Goal: Check status: Check status

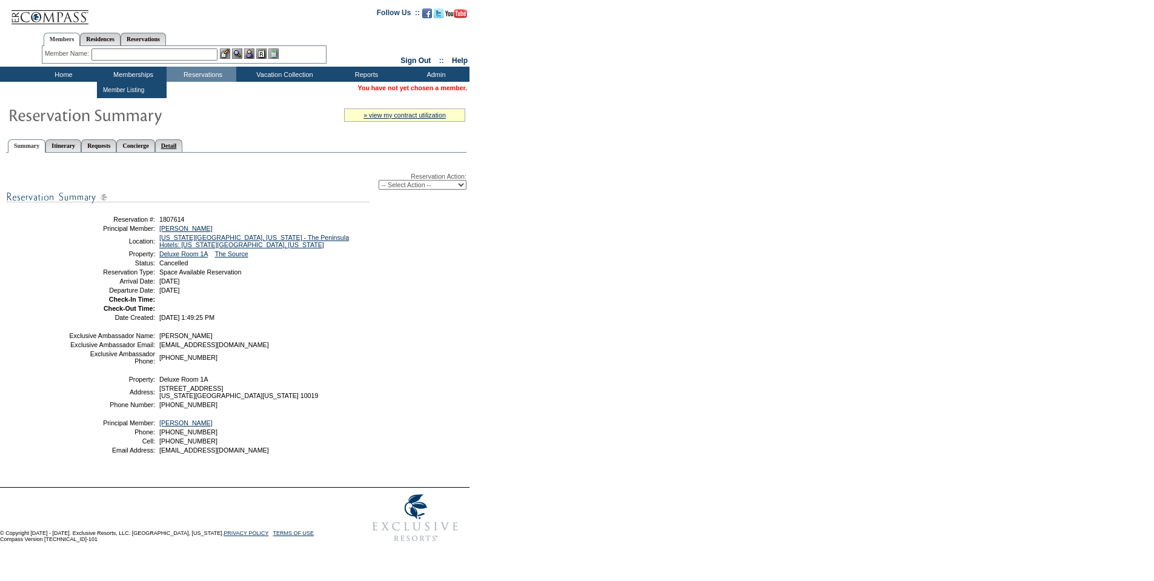
click at [183, 144] on link "Detail" at bounding box center [169, 145] width 28 height 13
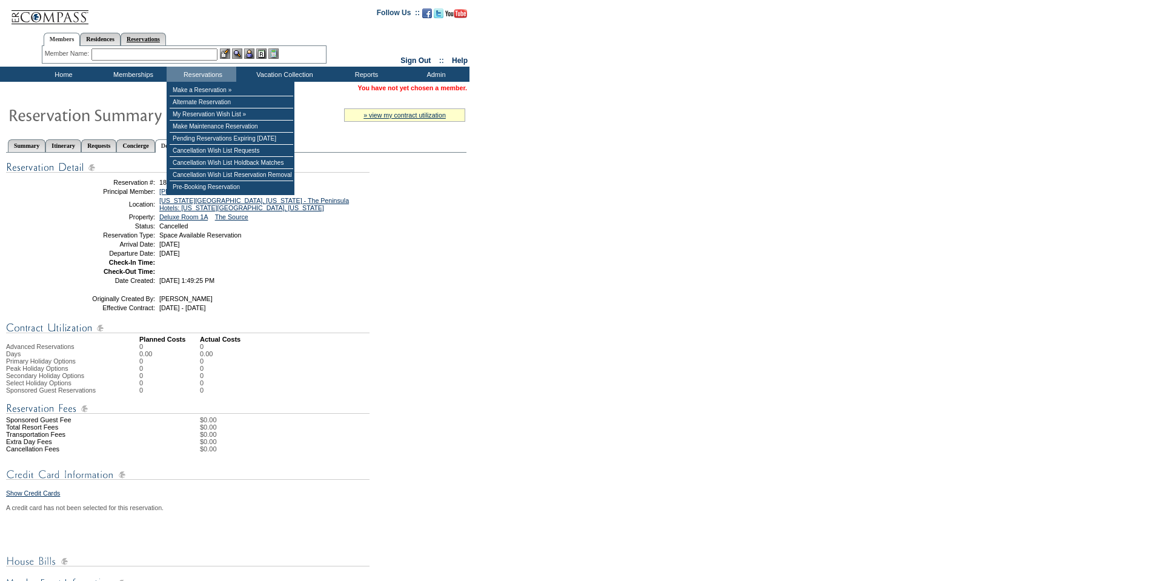
click at [166, 39] on link "Reservations" at bounding box center [143, 39] width 45 height 13
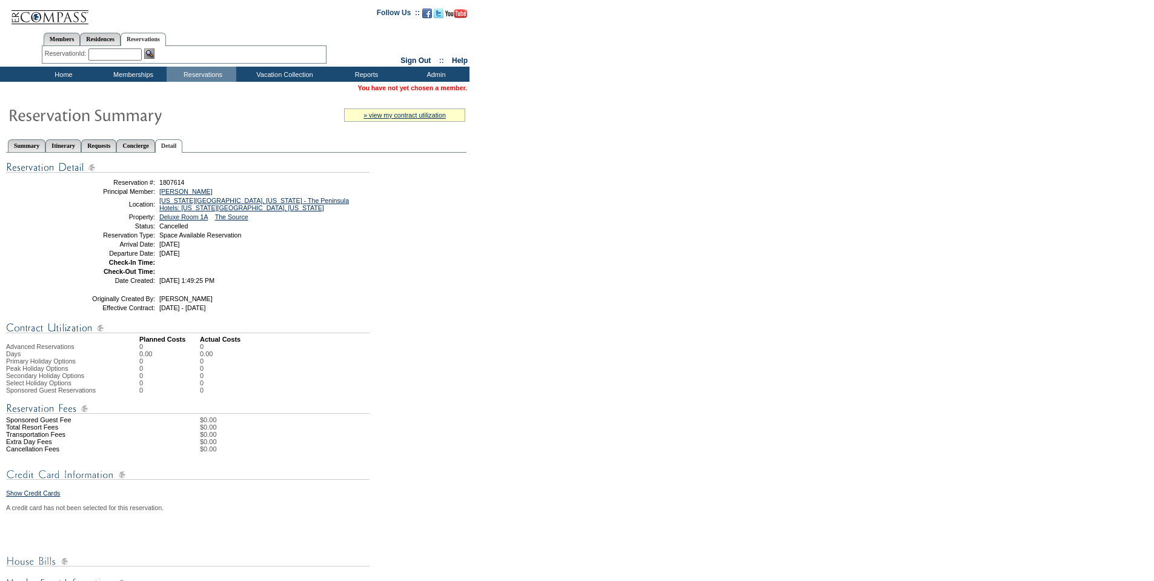
click at [115, 55] on input "text" at bounding box center [114, 54] width 53 height 12
paste input "1808732"
type input "1808732"
click at [152, 56] on img at bounding box center [149, 53] width 10 height 10
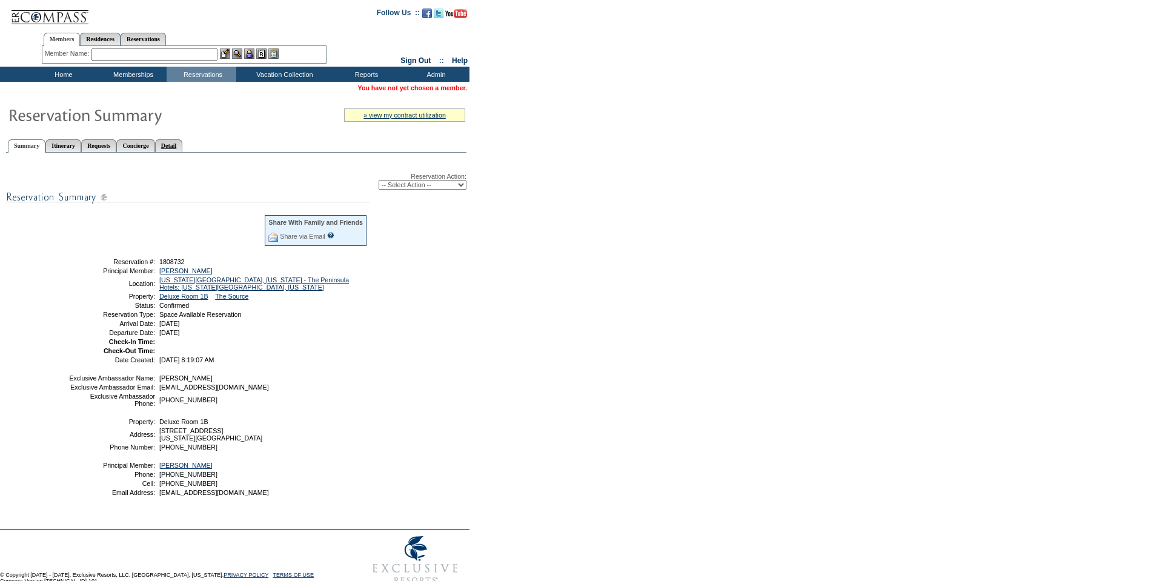
click at [183, 145] on link "Detail" at bounding box center [169, 145] width 28 height 13
